Goal: Transaction & Acquisition: Purchase product/service

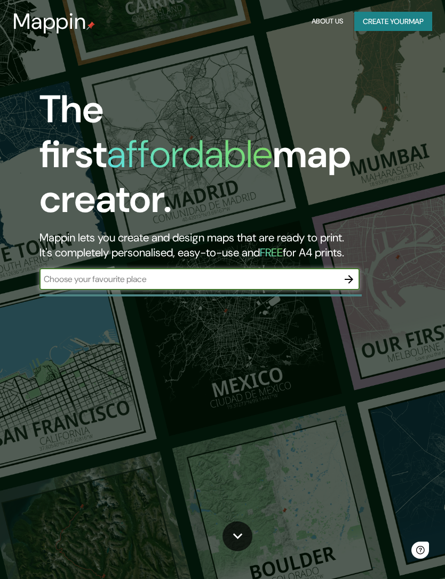
click at [68, 273] on input "text" at bounding box center [188, 279] width 299 height 12
type input "Fuenlabrada"
click at [345, 273] on icon "button" at bounding box center [349, 279] width 13 height 13
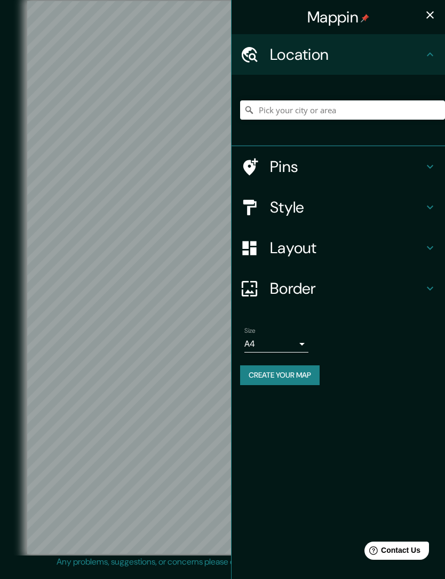
click at [292, 348] on body "Mappin Location Pins Style Layout Border Choose a border. Hint : you can make l…" at bounding box center [222, 289] width 445 height 579
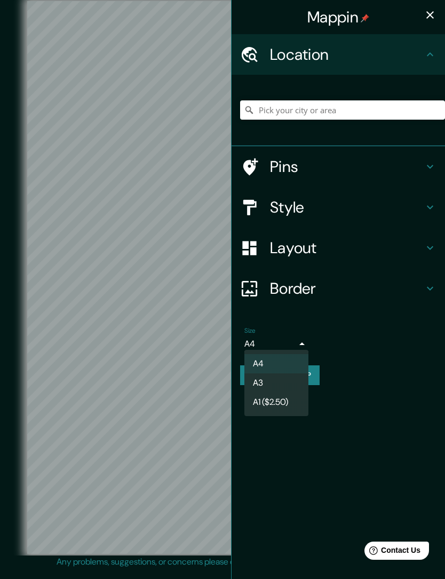
click at [290, 381] on li "A3" at bounding box center [276, 382] width 64 height 19
type input "a4"
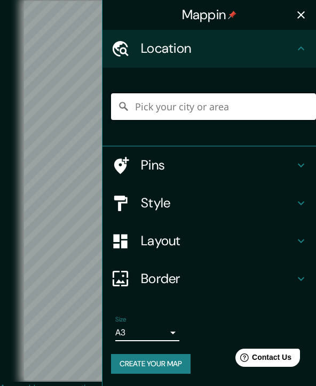
click at [208, 110] on input "Pick your city or area" at bounding box center [213, 106] width 205 height 27
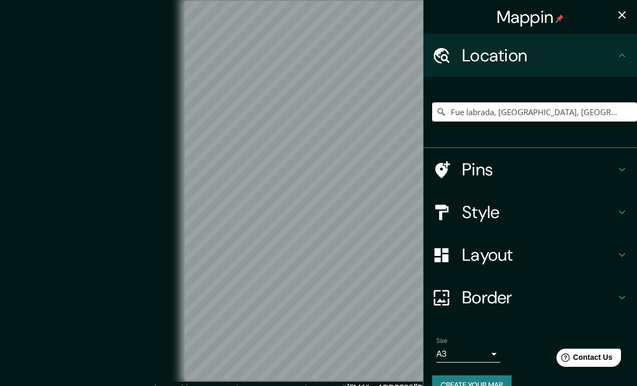
type input "Fue labrada, [GEOGRAPHIC_DATA], [GEOGRAPHIC_DATA]"
click at [445, 369] on div "Size A3 a4 Create your map" at bounding box center [530, 368] width 196 height 71
click at [445, 377] on button "Create your map" at bounding box center [472, 386] width 80 height 20
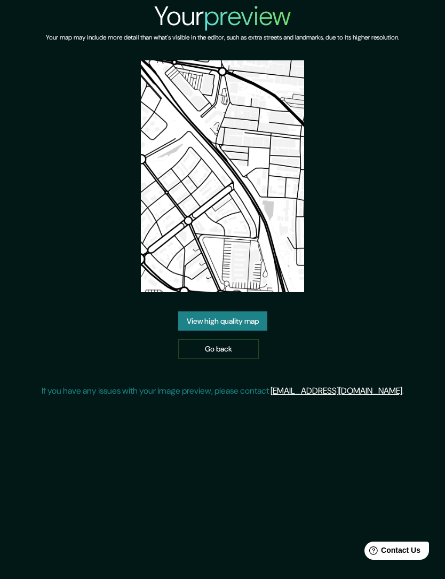
click at [205, 358] on link "Go back" at bounding box center [218, 349] width 81 height 20
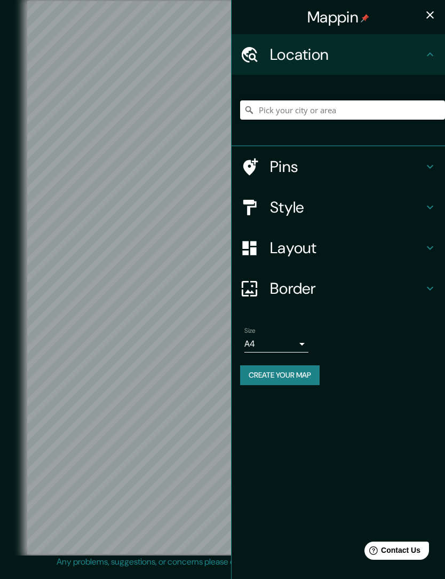
click at [272, 106] on input "Pick your city or area" at bounding box center [342, 109] width 205 height 19
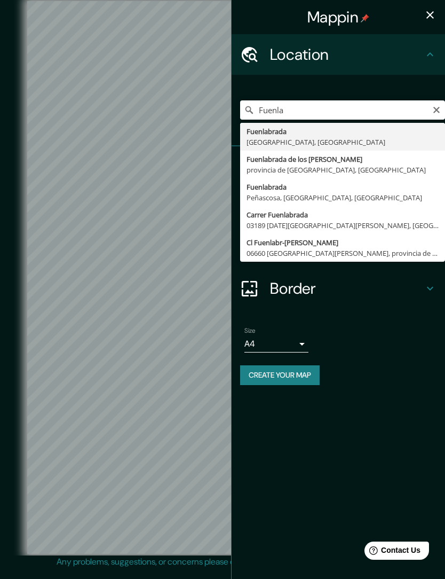
type input "Fuenlabrada, [GEOGRAPHIC_DATA], [GEOGRAPHIC_DATA]"
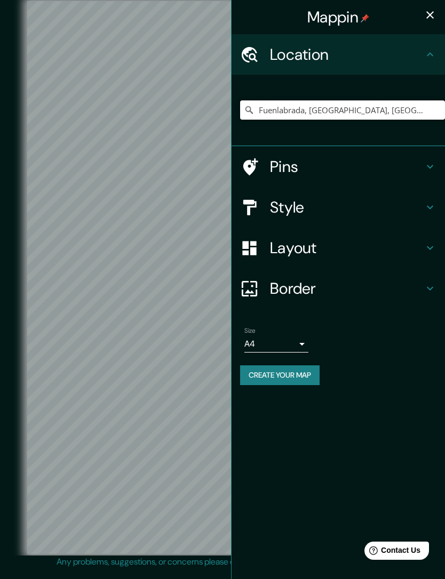
click at [425, 15] on icon "button" at bounding box center [430, 15] width 13 height 13
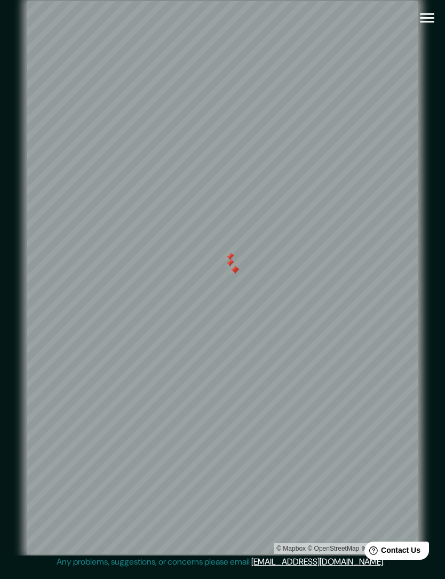
click at [226, 267] on div at bounding box center [230, 263] width 9 height 9
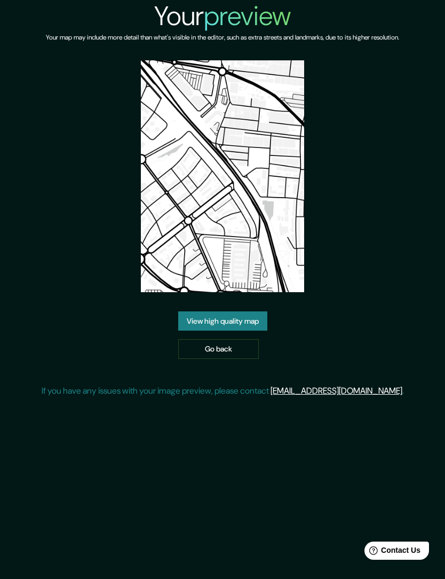
click at [192, 359] on link "Go back" at bounding box center [218, 349] width 81 height 20
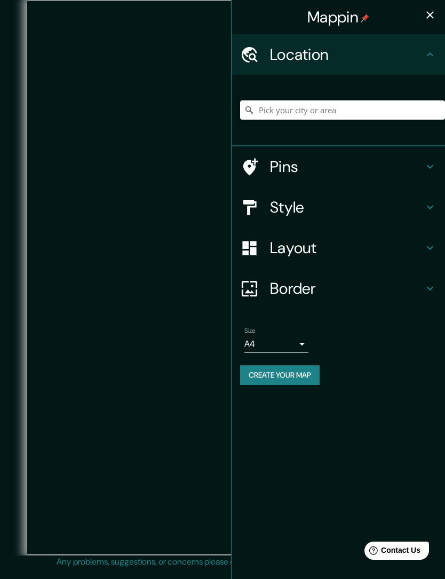
click at [279, 112] on input "Pick your city or area" at bounding box center [342, 109] width 205 height 19
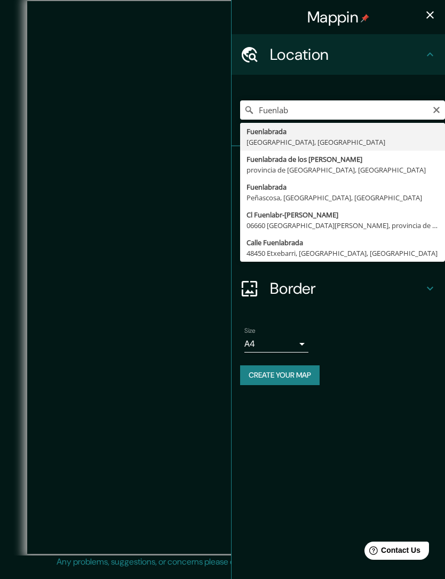
type input "Fuenlabrada, [GEOGRAPHIC_DATA], [GEOGRAPHIC_DATA]"
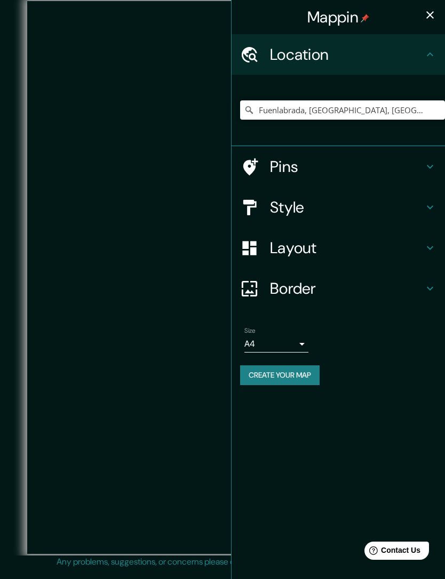
click at [260, 343] on body "Mappin Location Fuenlabrada, Madrid, España Pins Style Layout Border Choose a b…" at bounding box center [222, 289] width 445 height 579
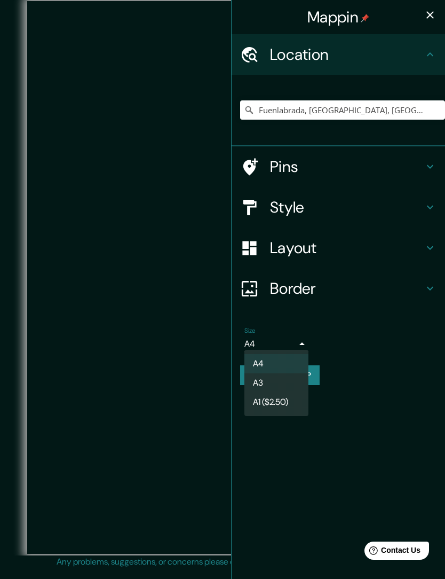
click at [256, 379] on li "A3" at bounding box center [276, 382] width 64 height 19
type input "a4"
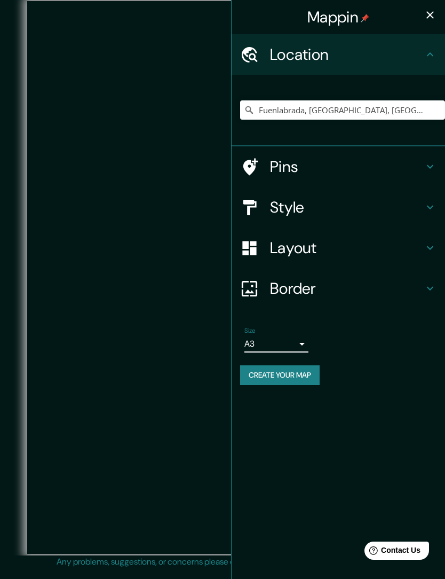
click at [272, 207] on h4 "Style" at bounding box center [347, 206] width 154 height 19
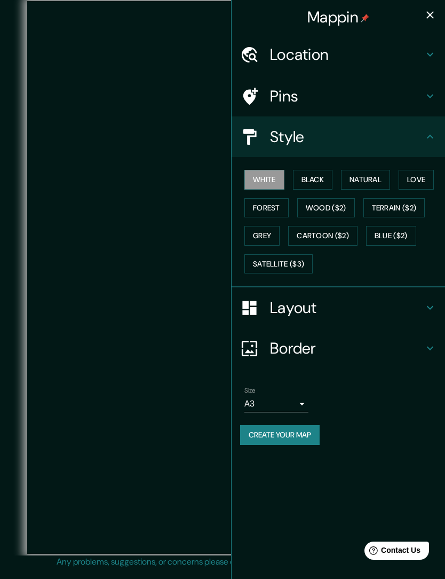
click at [318, 182] on button "Black" at bounding box center [313, 180] width 40 height 20
click at [351, 176] on button "Natural" at bounding box center [365, 180] width 49 height 20
click at [431, 19] on icon "button" at bounding box center [430, 15] width 13 height 13
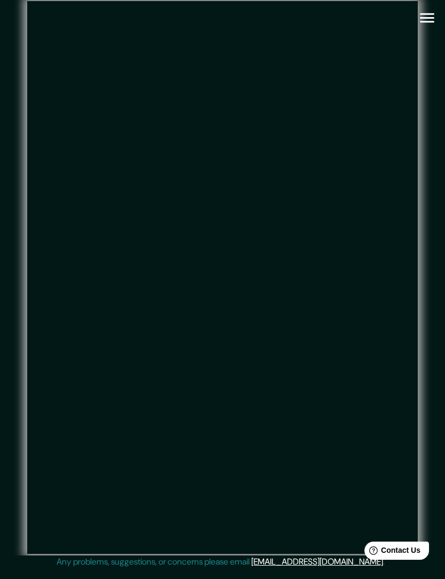
click at [430, 16] on icon "button" at bounding box center [427, 18] width 19 height 19
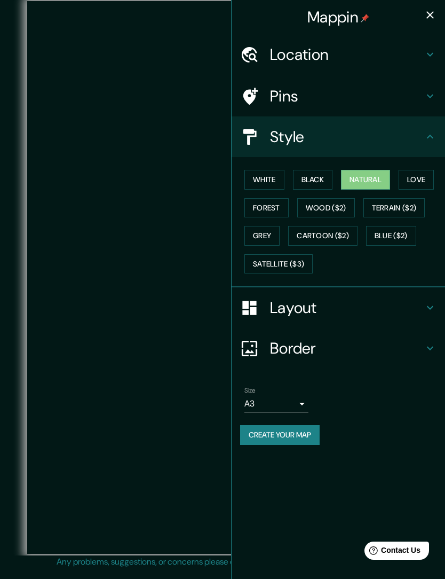
click at [307, 176] on button "Black" at bounding box center [313, 180] width 40 height 20
click at [266, 178] on button "White" at bounding box center [264, 180] width 40 height 20
click at [159, 305] on div at bounding box center [222, 277] width 391 height 552
click at [311, 177] on button "Black" at bounding box center [313, 180] width 40 height 20
click at [280, 95] on h4 "Pins" at bounding box center [347, 95] width 154 height 19
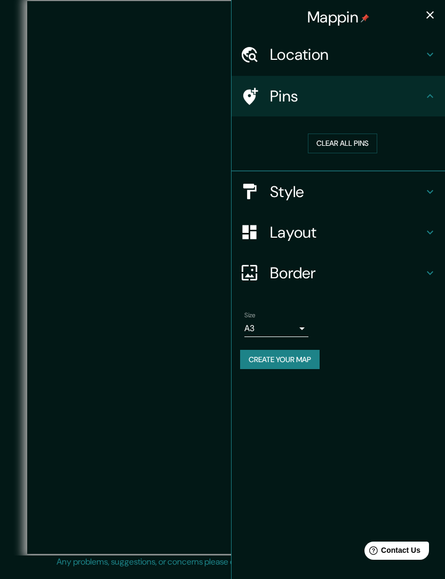
click at [276, 53] on h4 "Location" at bounding box center [347, 54] width 154 height 19
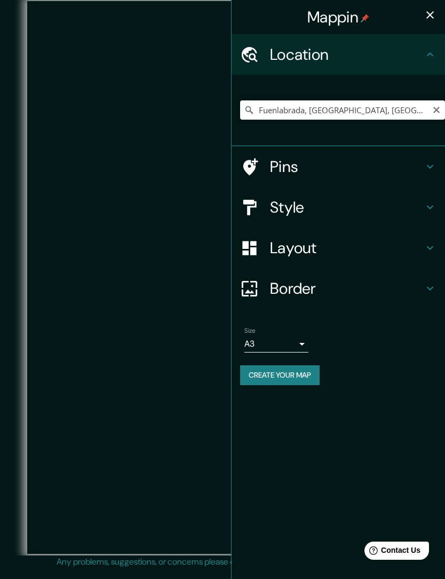
click at [268, 371] on button "Create your map" at bounding box center [280, 375] width 80 height 20
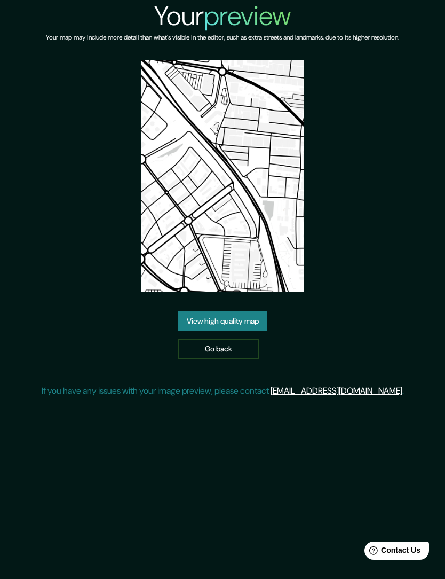
click at [200, 331] on link "View high quality map" at bounding box center [222, 321] width 89 height 20
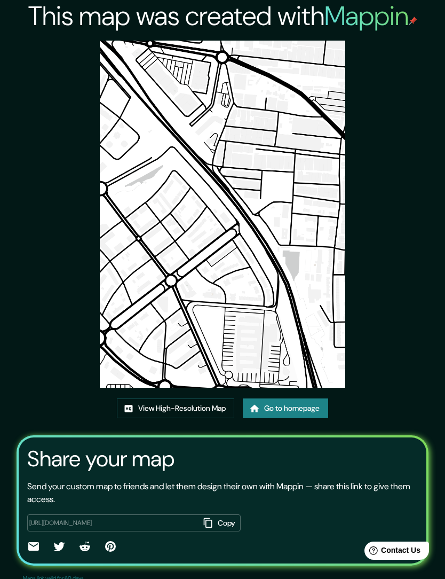
click at [258, 386] on link "Go to homepage" at bounding box center [285, 408] width 85 height 20
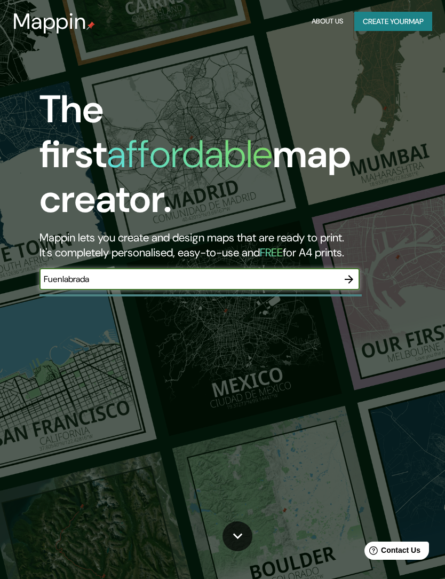
type input "Fuenlabrada"
click at [355, 273] on icon "button" at bounding box center [349, 279] width 13 height 13
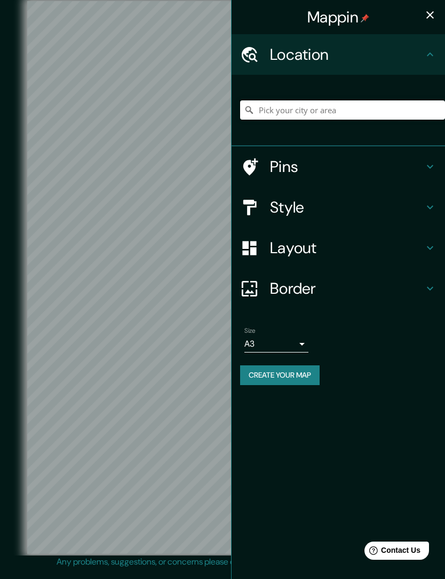
click at [274, 114] on input "Pick your city or area" at bounding box center [342, 109] width 205 height 19
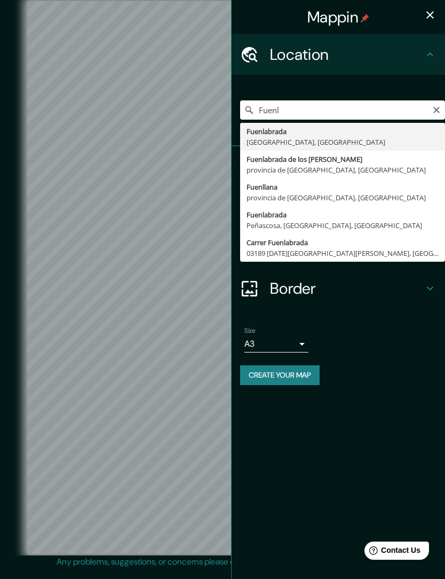
type input "Fuenlabrada, [GEOGRAPHIC_DATA], [GEOGRAPHIC_DATA]"
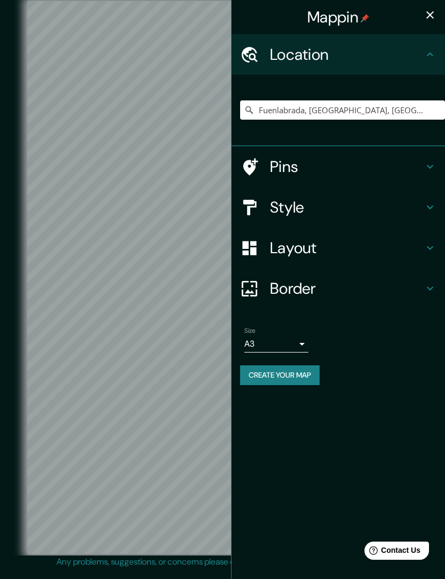
click at [274, 205] on h4 "Style" at bounding box center [347, 206] width 154 height 19
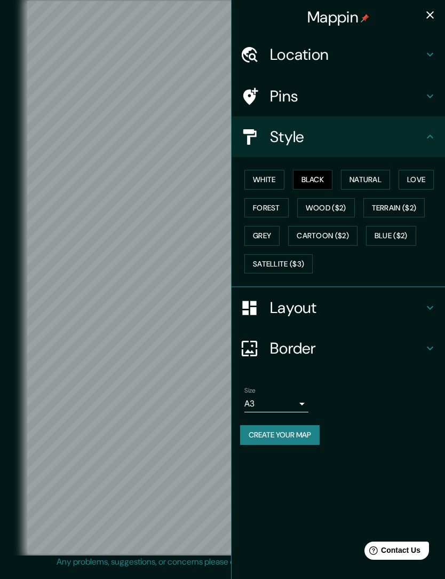
click at [359, 179] on button "Natural" at bounding box center [365, 180] width 49 height 20
click at [414, 170] on button "Love" at bounding box center [416, 180] width 35 height 20
click at [264, 198] on button "Forest" at bounding box center [266, 208] width 44 height 20
click at [359, 182] on button "Natural" at bounding box center [365, 180] width 49 height 20
click at [312, 176] on button "Black" at bounding box center [313, 180] width 40 height 20
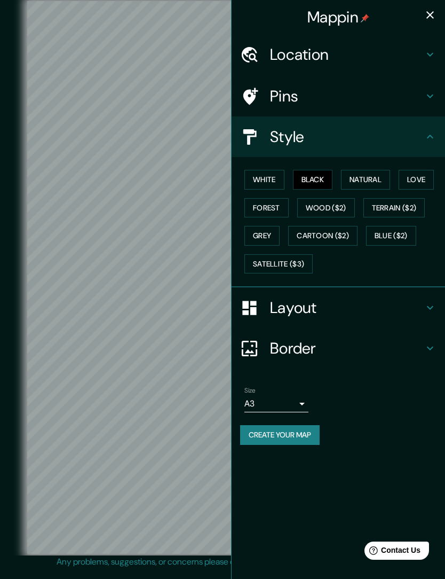
click at [258, 182] on button "White" at bounding box center [264, 180] width 40 height 20
click at [361, 182] on button "Natural" at bounding box center [365, 180] width 49 height 20
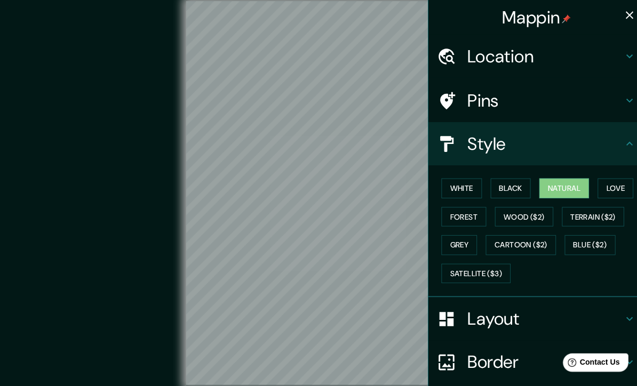
click at [475, 47] on h4 "Location" at bounding box center [539, 55] width 154 height 21
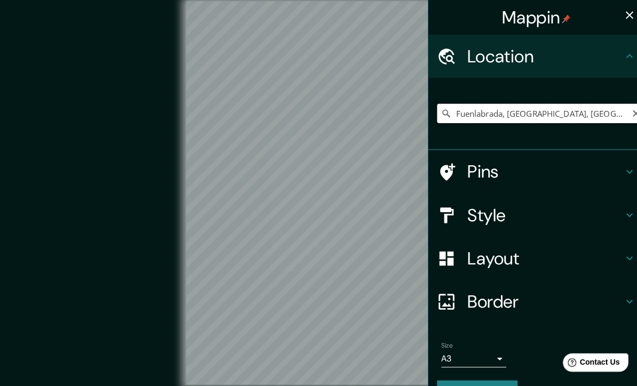
click at [491, 120] on input "Fuenlabrada, [GEOGRAPHIC_DATA], [GEOGRAPHIC_DATA]" at bounding box center [534, 111] width 205 height 19
click at [438, 129] on div "Fuenlabrada, [GEOGRAPHIC_DATA], [GEOGRAPHIC_DATA]" at bounding box center [534, 111] width 205 height 53
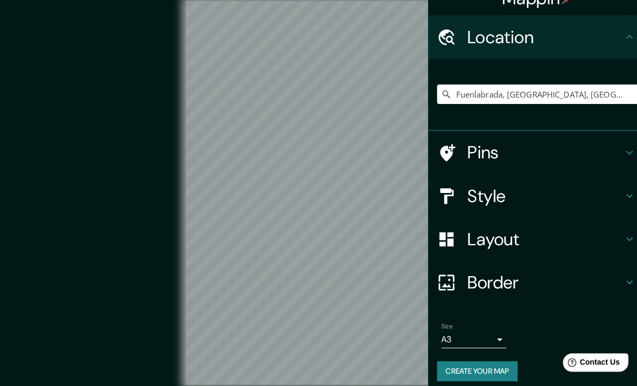
scroll to position [19, 0]
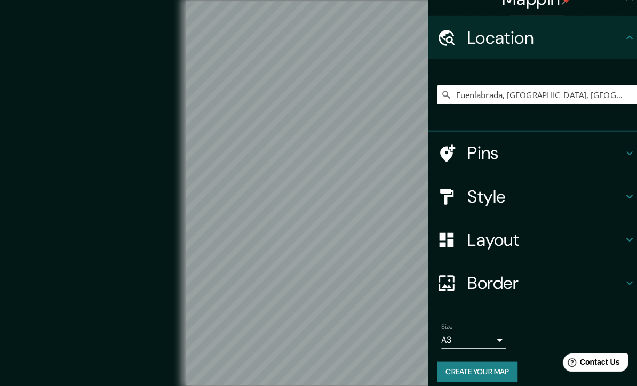
click at [451, 362] on button "Create your map" at bounding box center [472, 367] width 80 height 20
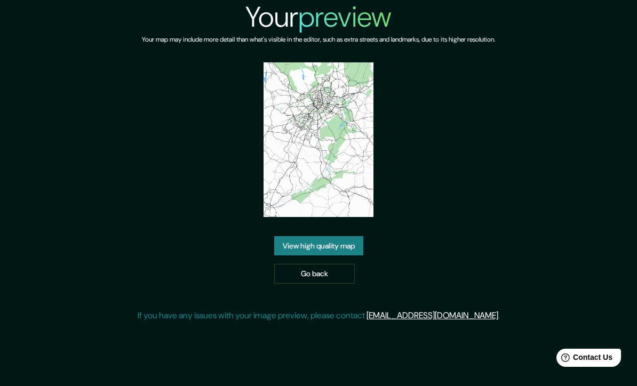
click at [293, 284] on link "Go back" at bounding box center [314, 274] width 81 height 20
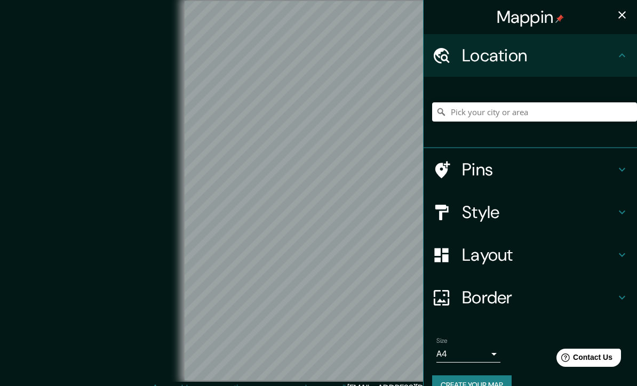
click at [447, 355] on body "Mappin Location Pins Style Layout Border Choose a border. Hint : you can make l…" at bounding box center [318, 193] width 637 height 386
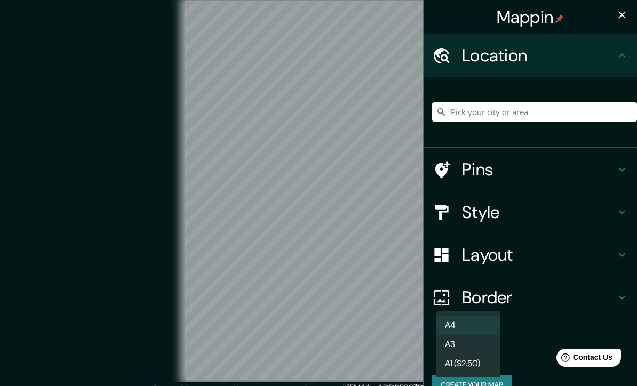
click at [452, 340] on li "A3" at bounding box center [469, 344] width 64 height 19
type input "a4"
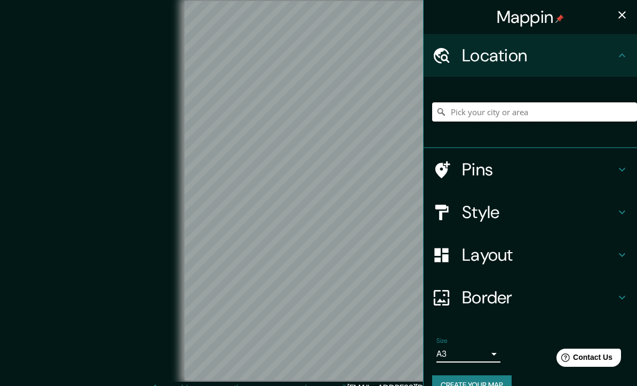
click at [453, 120] on input "Pick your city or area" at bounding box center [534, 111] width 205 height 19
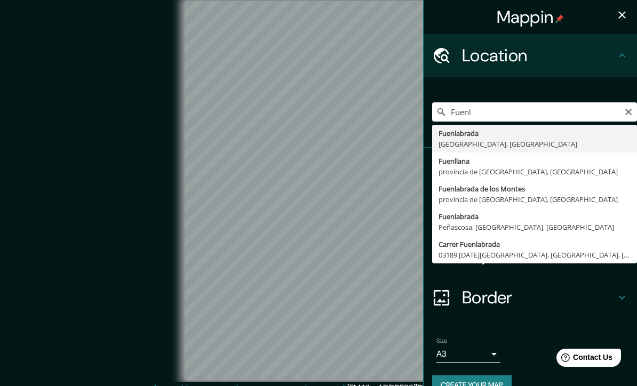
type input "Fuenlabrada, [GEOGRAPHIC_DATA], [GEOGRAPHIC_DATA]"
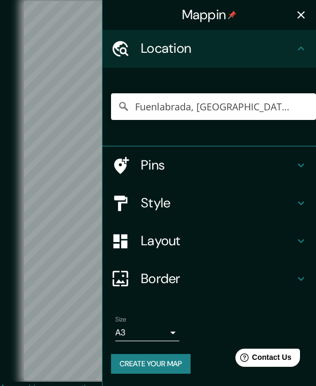
click at [296, 12] on icon "button" at bounding box center [301, 15] width 13 height 13
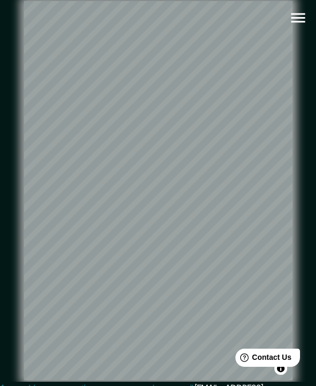
click at [294, 16] on icon "button" at bounding box center [298, 18] width 19 height 19
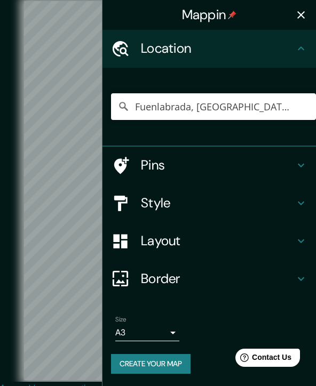
click at [140, 202] on div at bounding box center [126, 203] width 30 height 19
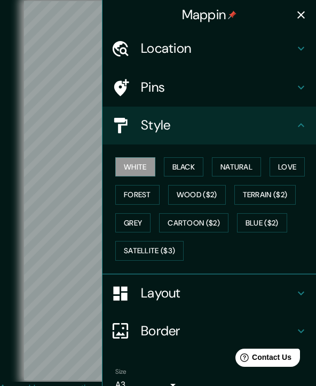
click at [227, 160] on button "Natural" at bounding box center [236, 167] width 49 height 20
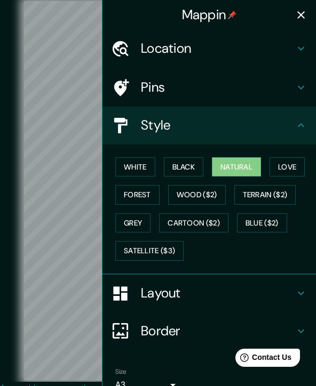
click at [303, 17] on icon "button" at bounding box center [300, 14] width 7 height 7
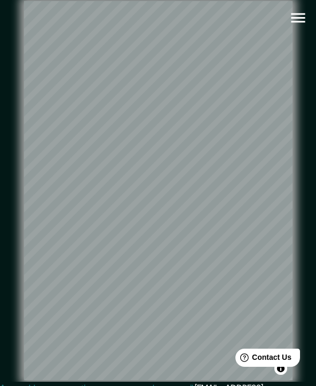
click at [299, 19] on icon "button" at bounding box center [298, 18] width 19 height 19
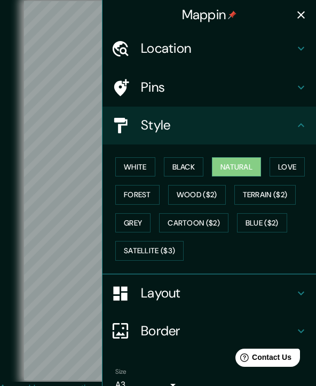
click at [179, 287] on h4 "Layout" at bounding box center [218, 294] width 154 height 17
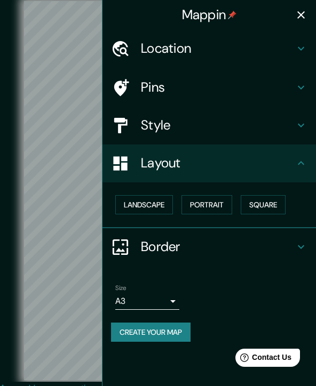
click at [265, 202] on button "Square" at bounding box center [263, 205] width 45 height 20
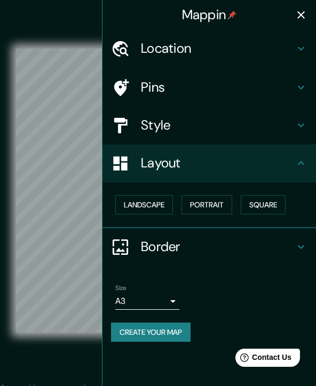
click at [258, 195] on button "Square" at bounding box center [263, 205] width 45 height 20
click at [206, 195] on button "Portrait" at bounding box center [206, 205] width 51 height 20
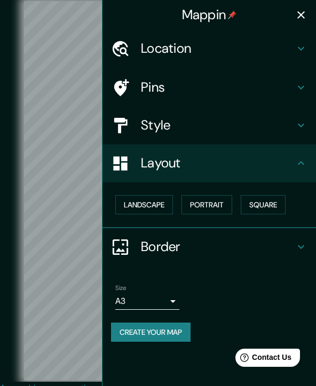
scroll to position [0, 1]
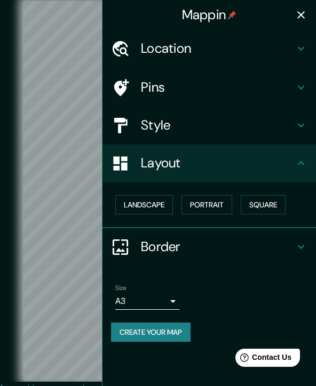
click at [152, 195] on button "Landscape" at bounding box center [144, 205] width 58 height 20
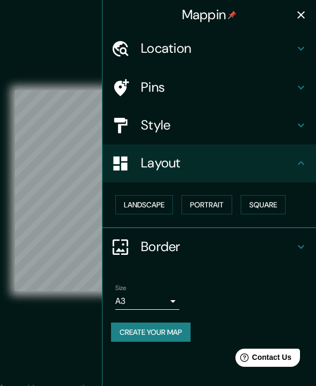
click at [203, 197] on button "Portrait" at bounding box center [206, 205] width 51 height 20
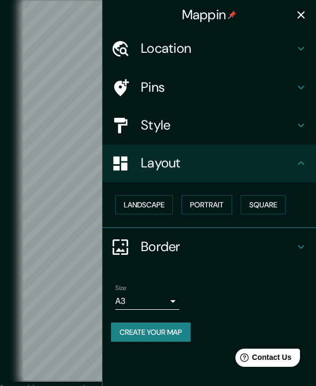
click at [140, 200] on button "Landscape" at bounding box center [144, 205] width 58 height 20
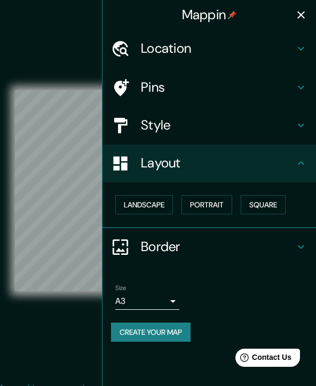
click at [201, 196] on button "Portrait" at bounding box center [206, 205] width 51 height 20
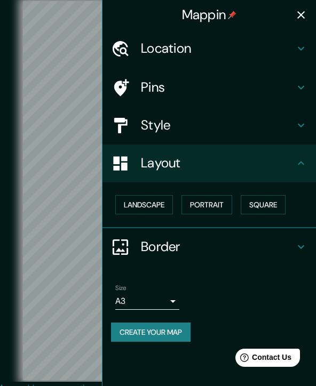
click at [261, 201] on button "Square" at bounding box center [263, 205] width 45 height 20
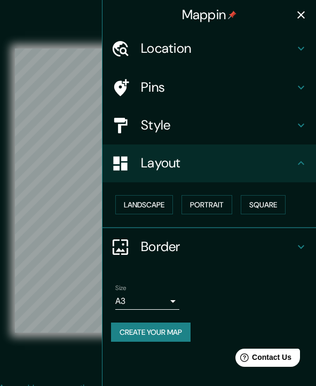
click at [155, 197] on button "Landscape" at bounding box center [144, 205] width 58 height 20
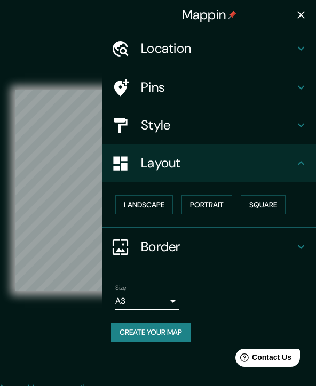
click at [257, 198] on button "Square" at bounding box center [263, 205] width 45 height 20
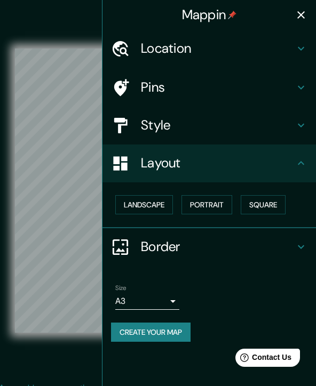
click at [154, 196] on button "Landscape" at bounding box center [144, 205] width 58 height 20
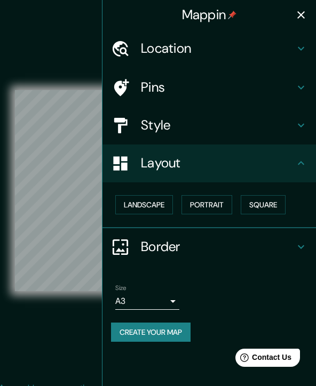
click at [307, 162] on icon at bounding box center [301, 163] width 13 height 13
click at [302, 13] on icon "button" at bounding box center [301, 15] width 13 height 13
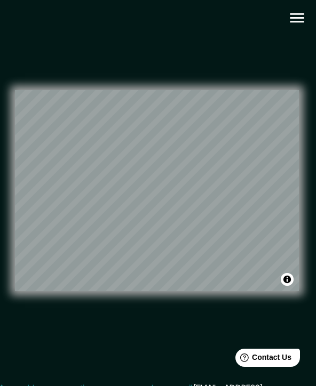
click at [292, 21] on icon "button" at bounding box center [297, 18] width 14 height 10
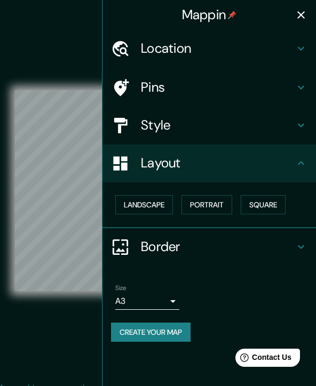
click at [189, 126] on h4 "Style" at bounding box center [218, 125] width 154 height 17
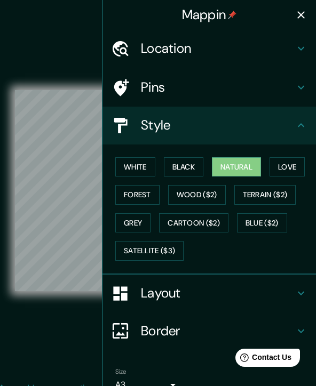
click at [142, 189] on button "Forest" at bounding box center [137, 195] width 44 height 20
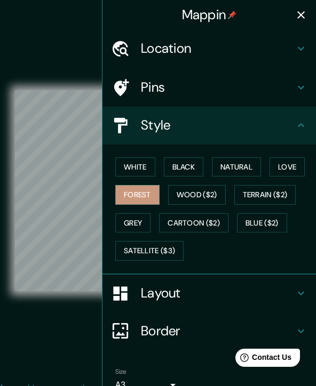
click at [185, 160] on button "Black" at bounding box center [184, 167] width 40 height 20
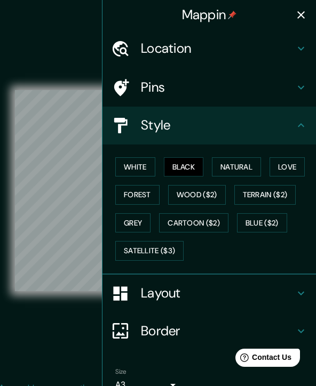
click at [141, 161] on button "White" at bounding box center [135, 167] width 40 height 20
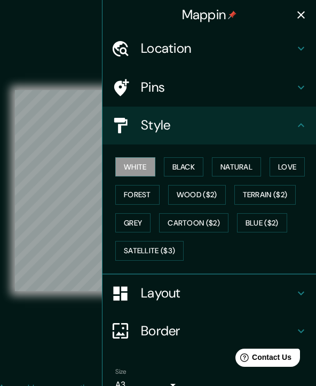
click at [181, 157] on button "Black" at bounding box center [184, 167] width 40 height 20
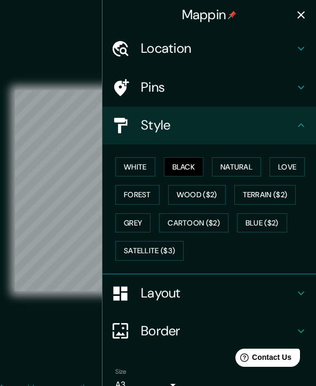
click at [172, 91] on h4 "Pins" at bounding box center [218, 88] width 154 height 17
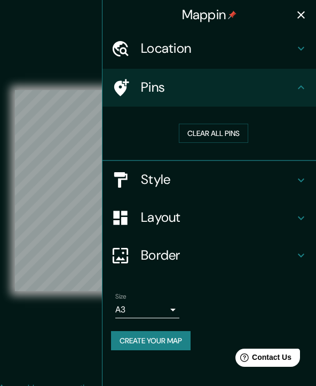
click at [173, 89] on h4 "Pins" at bounding box center [218, 88] width 154 height 17
click at [185, 50] on h4 "Location" at bounding box center [218, 49] width 154 height 17
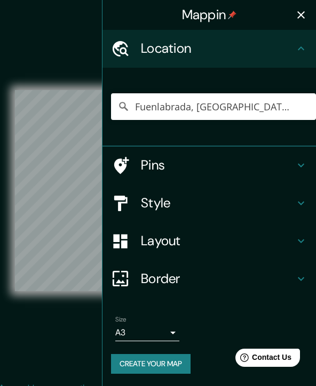
click at [189, 46] on h4 "Location" at bounding box center [218, 49] width 154 height 17
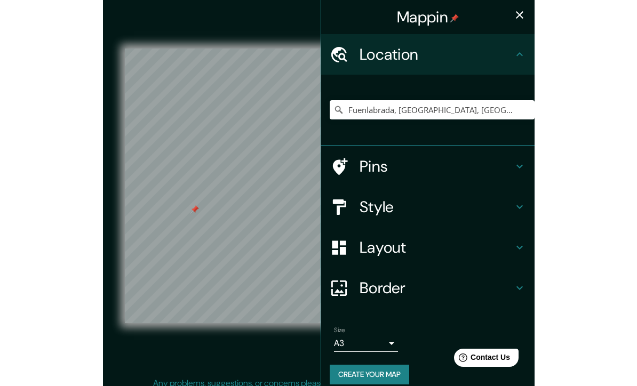
scroll to position [0, 0]
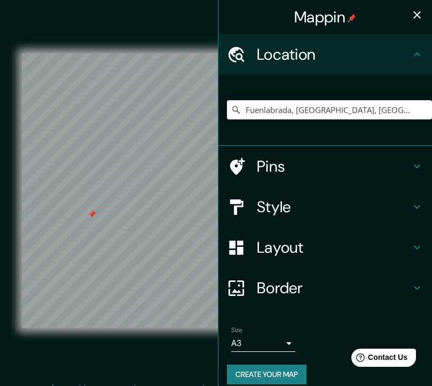
click at [249, 165] on div at bounding box center [242, 166] width 30 height 19
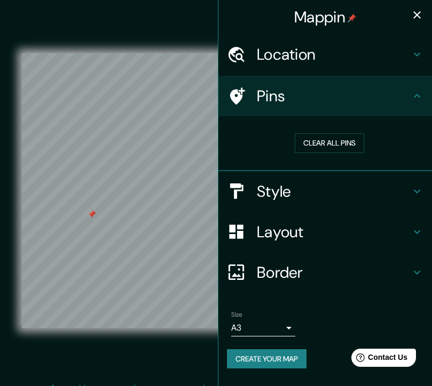
click at [304, 146] on button "Clear all pins" at bounding box center [329, 143] width 69 height 20
click at [268, 355] on button "Create your map" at bounding box center [267, 360] width 80 height 20
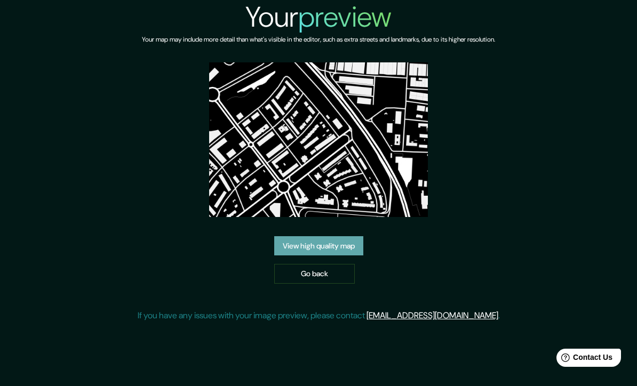
click at [297, 256] on link "View high quality map" at bounding box center [318, 246] width 89 height 20
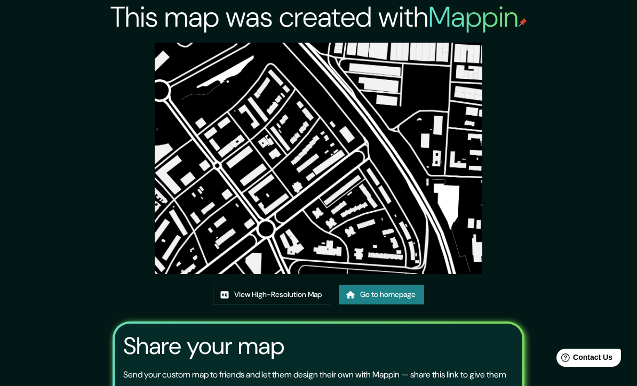
click at [368, 305] on link "Go to homepage" at bounding box center [381, 295] width 85 height 20
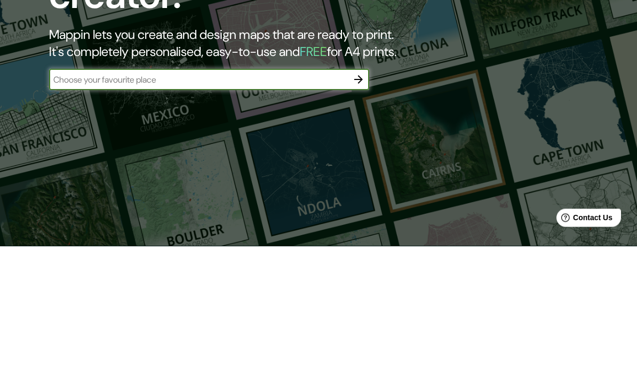
click at [180, 110] on div "The first affordable map creator. Mappin lets you create and design maps that a…" at bounding box center [318, 193] width 637 height 386
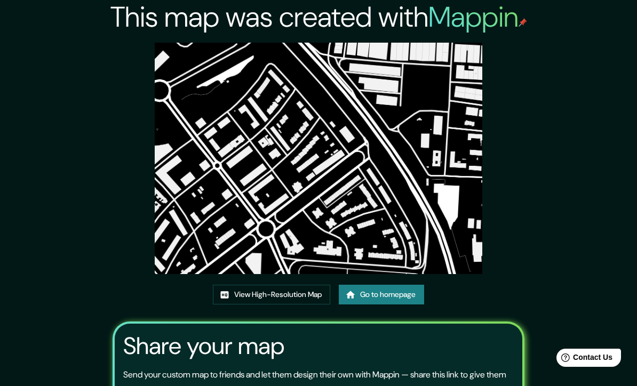
click at [248, 305] on link "View High-Resolution Map" at bounding box center [271, 295] width 117 height 20
click at [367, 305] on link "Go to homepage" at bounding box center [381, 295] width 85 height 20
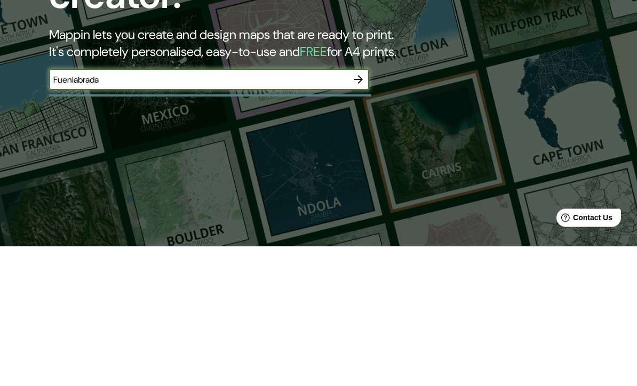
type input "Fuenlabrada"
click at [352, 213] on icon "button" at bounding box center [358, 219] width 13 height 13
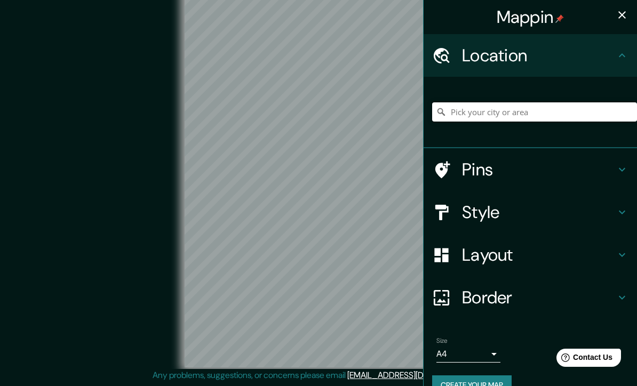
click at [456, 108] on input "Pick your city or area" at bounding box center [534, 111] width 205 height 19
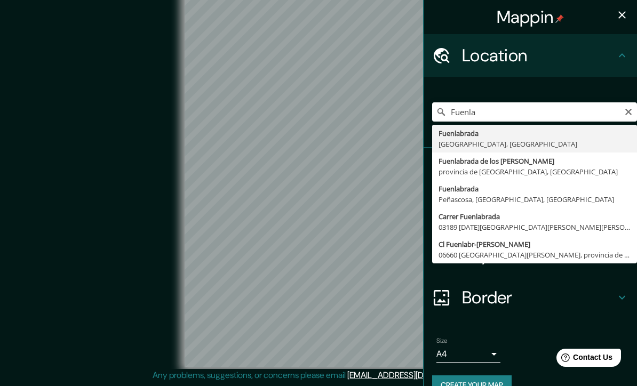
type input "Fuenlabrada, [GEOGRAPHIC_DATA], [GEOGRAPHIC_DATA]"
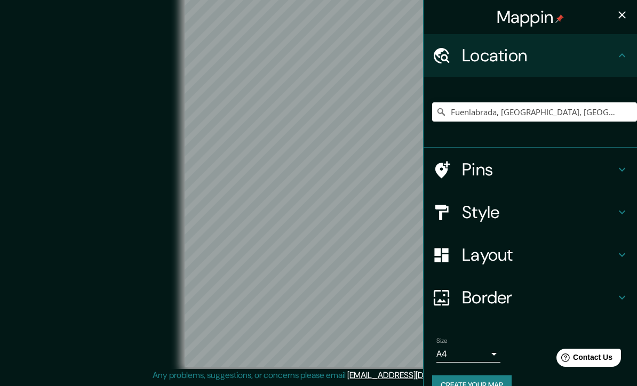
click at [472, 217] on h4 "Style" at bounding box center [539, 212] width 154 height 21
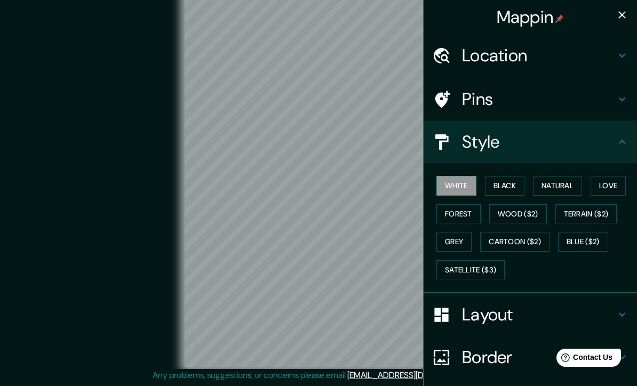
click at [502, 184] on button "Black" at bounding box center [505, 186] width 40 height 20
click at [542, 177] on button "Natural" at bounding box center [557, 186] width 49 height 20
click at [501, 178] on button "Black" at bounding box center [505, 186] width 40 height 20
click at [620, 10] on icon "button" at bounding box center [622, 15] width 13 height 13
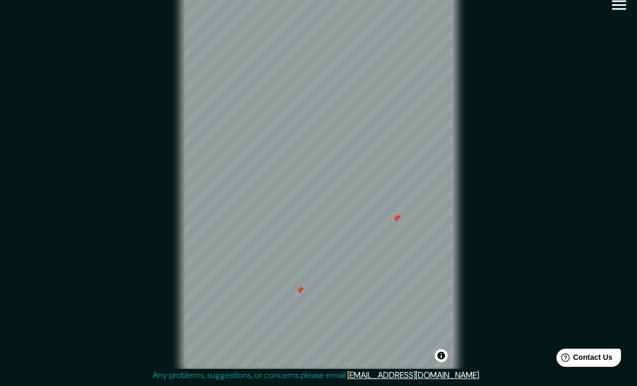
click at [106, 53] on div "© Mapbox © OpenStreetMap Improve this map" at bounding box center [319, 178] width 574 height 348
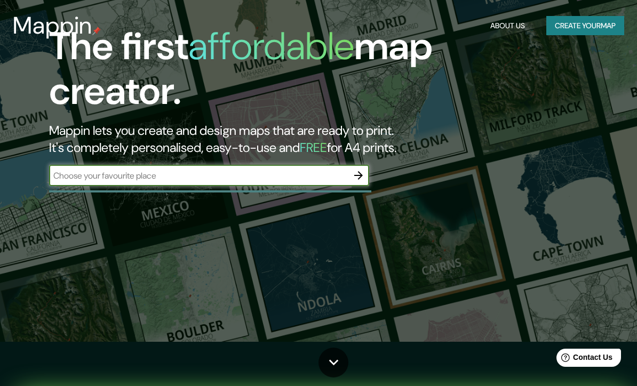
scroll to position [140, 0]
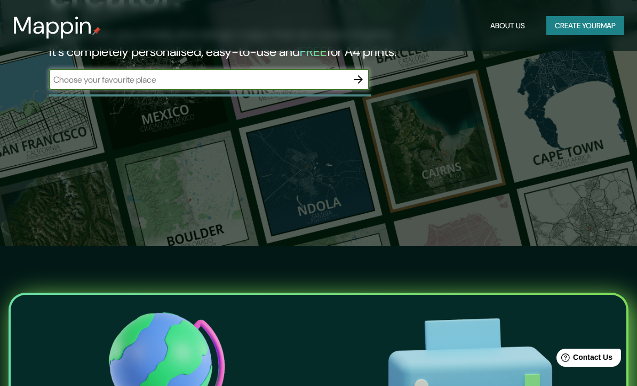
click at [81, 80] on input "text" at bounding box center [198, 80] width 299 height 12
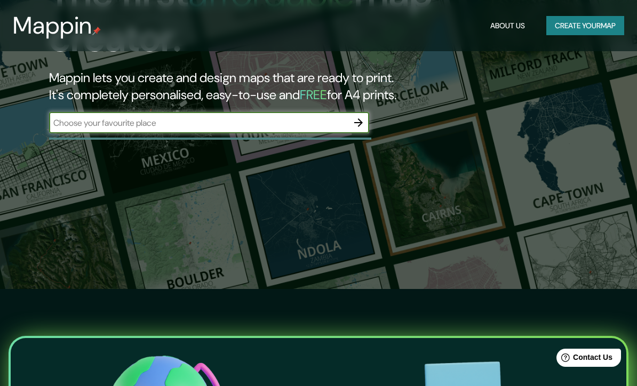
scroll to position [86, 0]
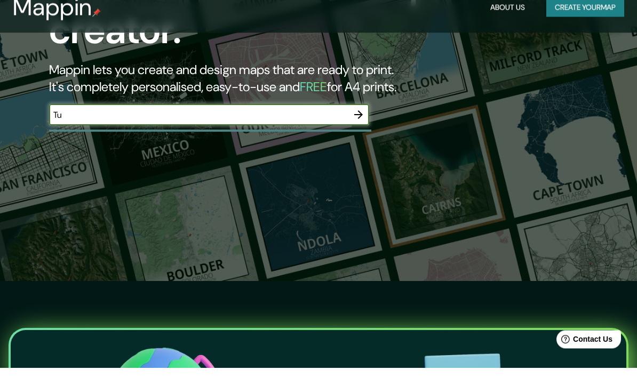
type input "Tui"
click at [352, 127] on icon "button" at bounding box center [358, 133] width 13 height 13
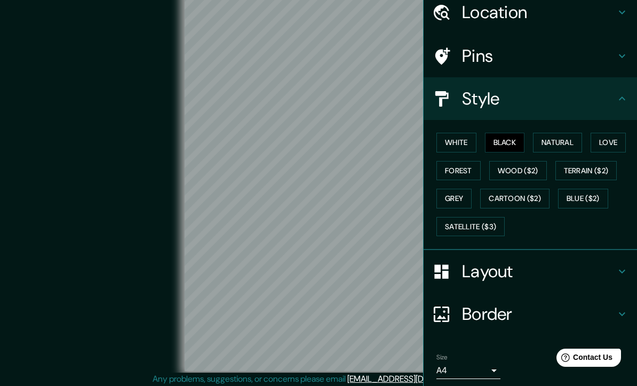
scroll to position [42, 0]
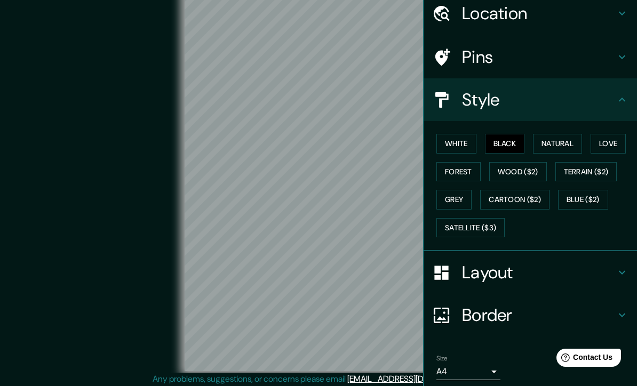
click at [445, 367] on body "Mappin Location Pins Style White Black Natural Love Forest Wood ($2) Terrain ($…" at bounding box center [318, 184] width 637 height 386
click at [452, 378] on li "A3" at bounding box center [469, 379] width 64 height 19
type input "a4"
click at [125, 260] on div "© Mapbox © OpenStreetMap Improve this map" at bounding box center [319, 182] width 574 height 348
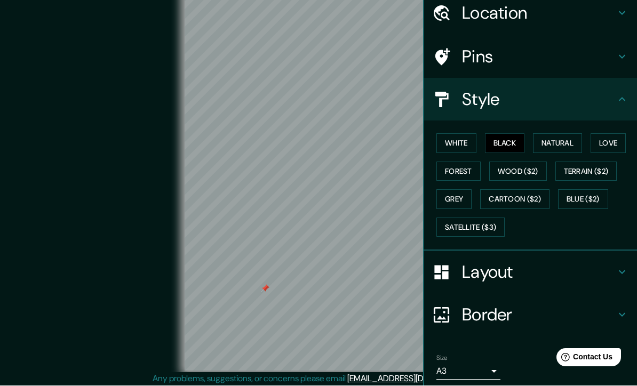
click at [616, 51] on icon at bounding box center [622, 57] width 13 height 13
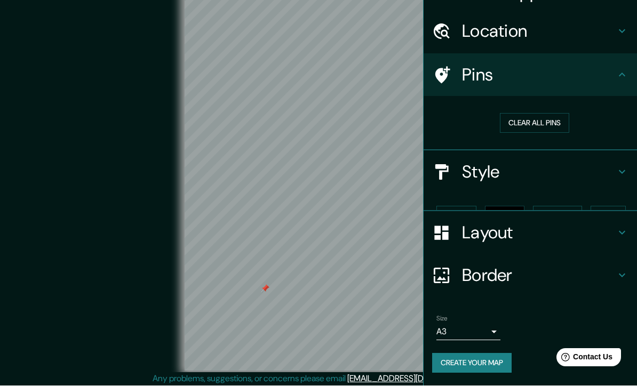
scroll to position [0, 0]
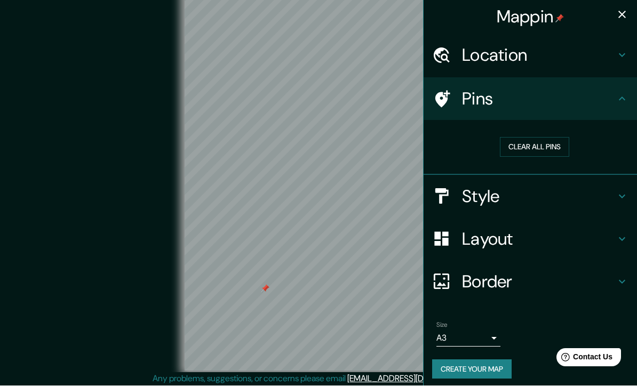
click at [517, 144] on button "Clear all pins" at bounding box center [534, 148] width 69 height 20
click at [622, 15] on icon "button" at bounding box center [622, 14] width 7 height 7
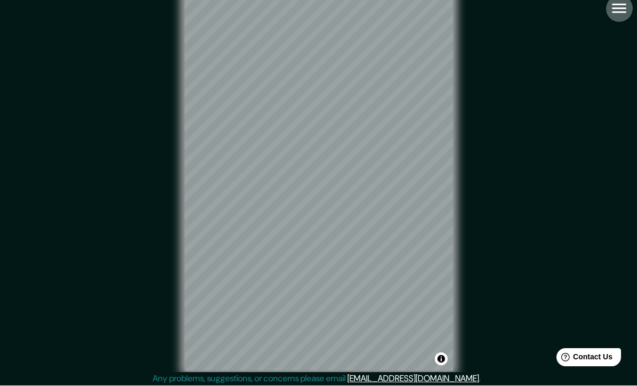
click at [614, 10] on icon "button" at bounding box center [619, 8] width 19 height 19
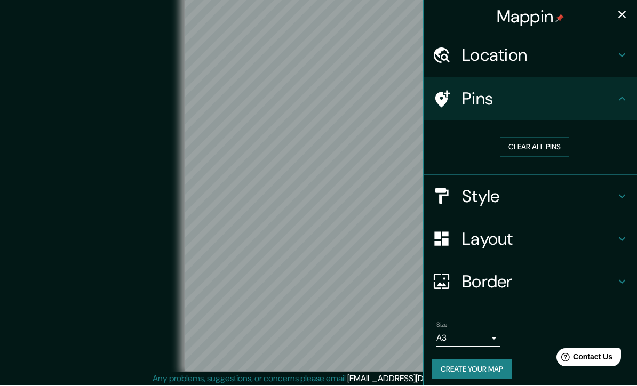
click at [457, 233] on div at bounding box center [447, 239] width 30 height 19
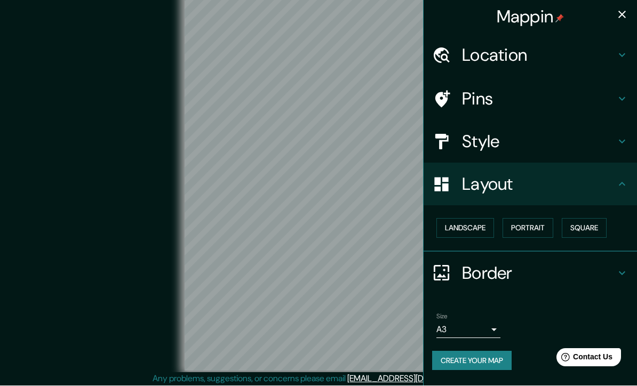
click at [452, 232] on button "Landscape" at bounding box center [466, 229] width 58 height 20
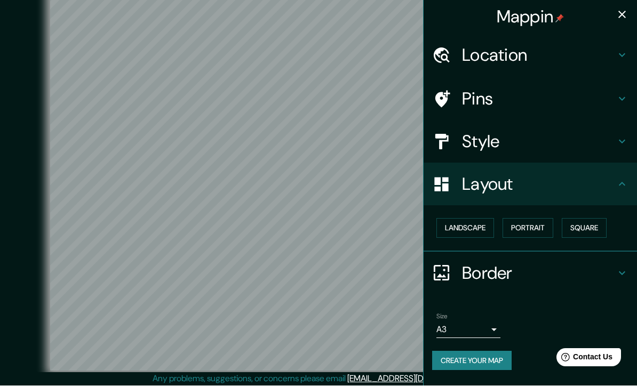
click at [631, 15] on button "button" at bounding box center [622, 14] width 21 height 21
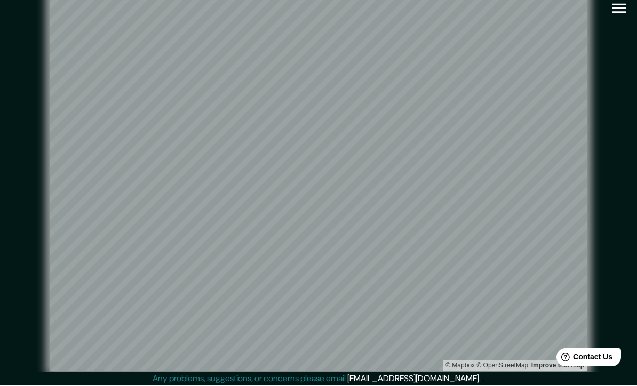
click at [619, 9] on icon "button" at bounding box center [619, 9] width 14 height 10
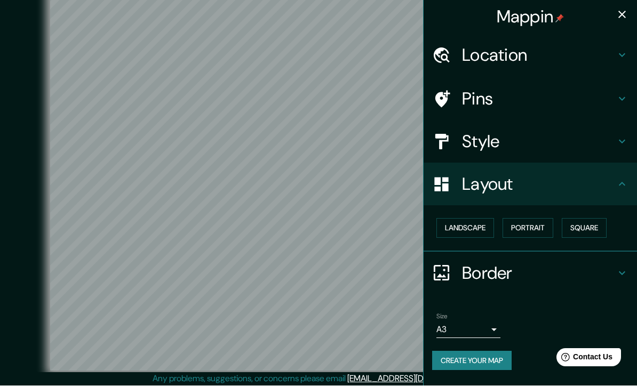
click at [492, 355] on button "Create your map" at bounding box center [472, 362] width 80 height 20
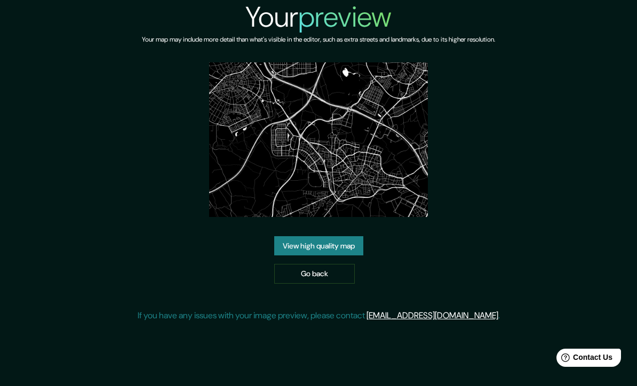
click at [289, 256] on link "View high quality map" at bounding box center [318, 246] width 89 height 20
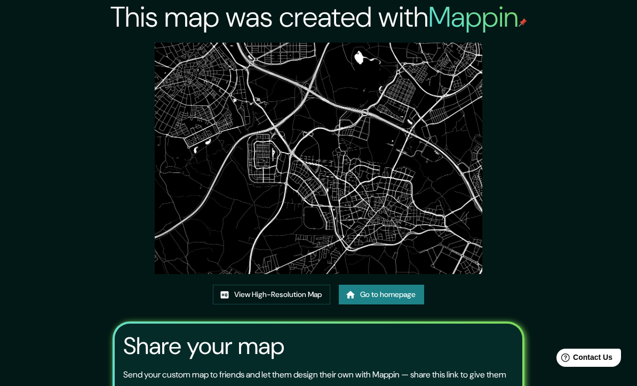
click at [257, 199] on img at bounding box center [319, 159] width 328 height 232
click at [350, 124] on img at bounding box center [319, 159] width 328 height 232
click at [363, 305] on link "Go to homepage" at bounding box center [381, 295] width 85 height 20
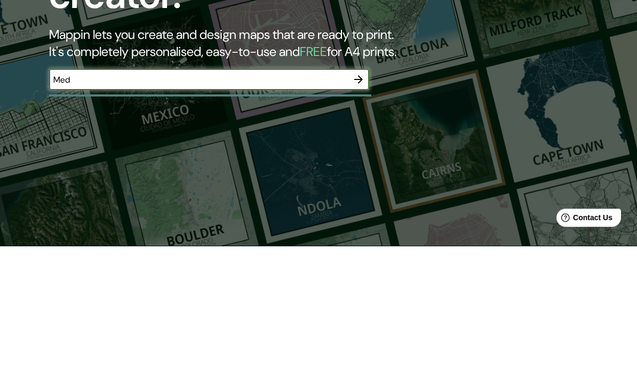
type input "Medi"
click at [362, 213] on icon "button" at bounding box center [358, 219] width 13 height 13
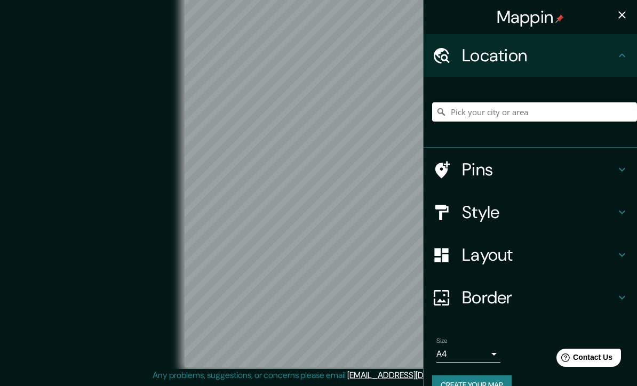
click at [543, 110] on input "Pick your city or area" at bounding box center [534, 111] width 205 height 19
type input "Fuenlabradarada, [GEOGRAPHIC_DATA], [GEOGRAPHIC_DATA]"
click at [432, 271] on div "Layout" at bounding box center [530, 255] width 213 height 43
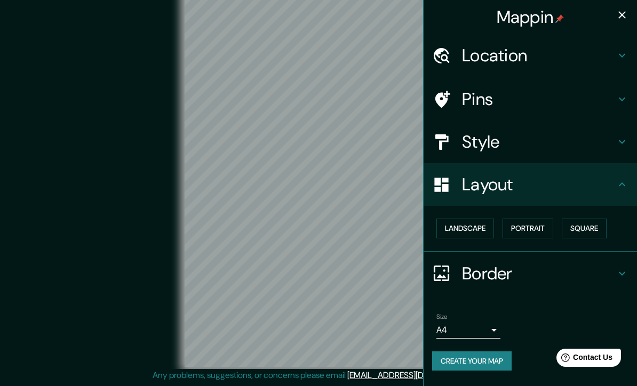
click at [451, 229] on button "Landscape" at bounding box center [466, 229] width 58 height 20
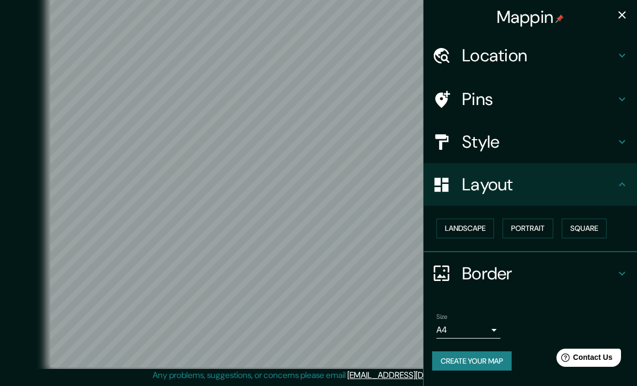
click at [445, 327] on body "Mappin Location [GEOGRAPHIC_DATA], [GEOGRAPHIC_DATA], [GEOGRAPHIC_DATA] Pins St…" at bounding box center [318, 180] width 637 height 386
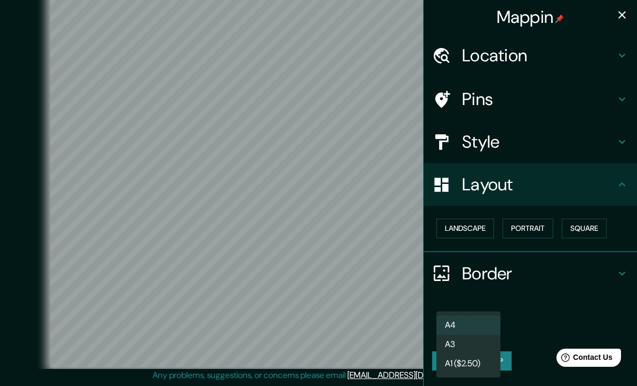
click at [451, 345] on li "A3" at bounding box center [469, 344] width 64 height 19
type input "a4"
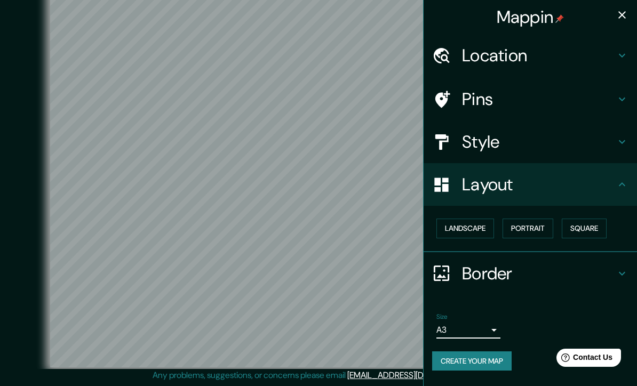
click at [459, 142] on div at bounding box center [447, 142] width 30 height 19
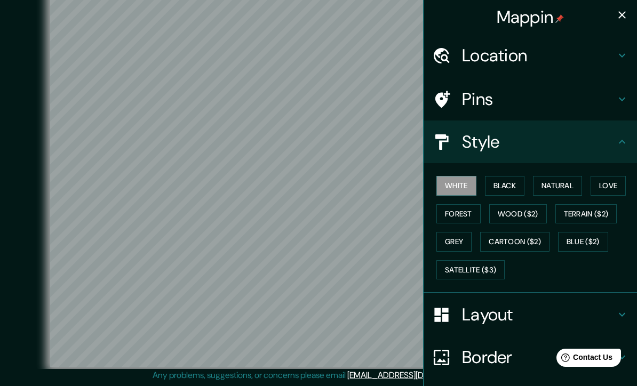
click at [550, 186] on button "Natural" at bounding box center [557, 186] width 49 height 20
click at [468, 105] on h4 "Pins" at bounding box center [539, 99] width 154 height 21
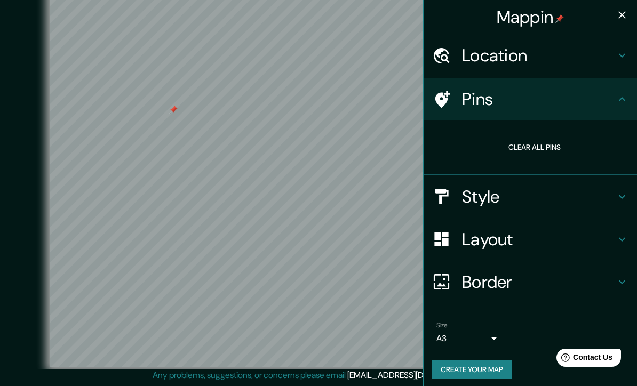
click at [510, 134] on div "Clear all pins" at bounding box center [534, 147] width 205 height 37
click at [509, 153] on button "Clear all pins" at bounding box center [534, 148] width 69 height 20
